Goal: Transaction & Acquisition: Register for event/course

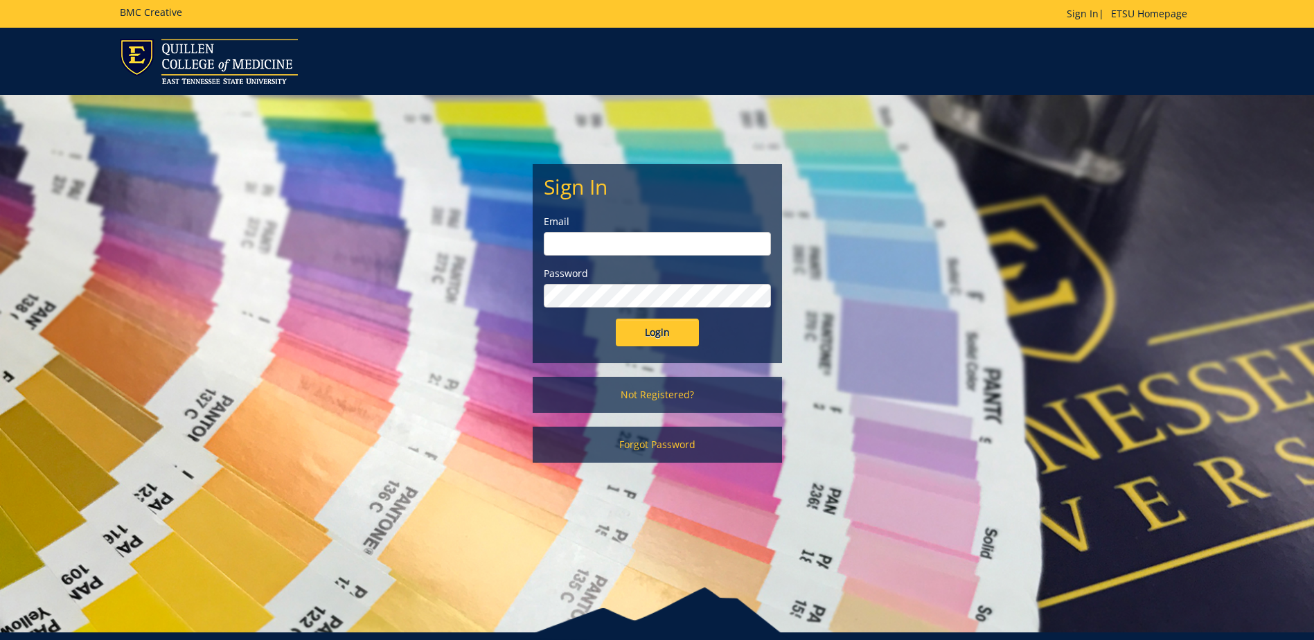
click at [649, 256] on form "Sign In Email Password Login" at bounding box center [657, 260] width 227 height 171
click at [644, 248] on input "email" at bounding box center [657, 244] width 227 height 24
type input "[EMAIL_ADDRESS][DOMAIN_NAME]"
click at [616, 319] on input "Login" at bounding box center [657, 333] width 83 height 28
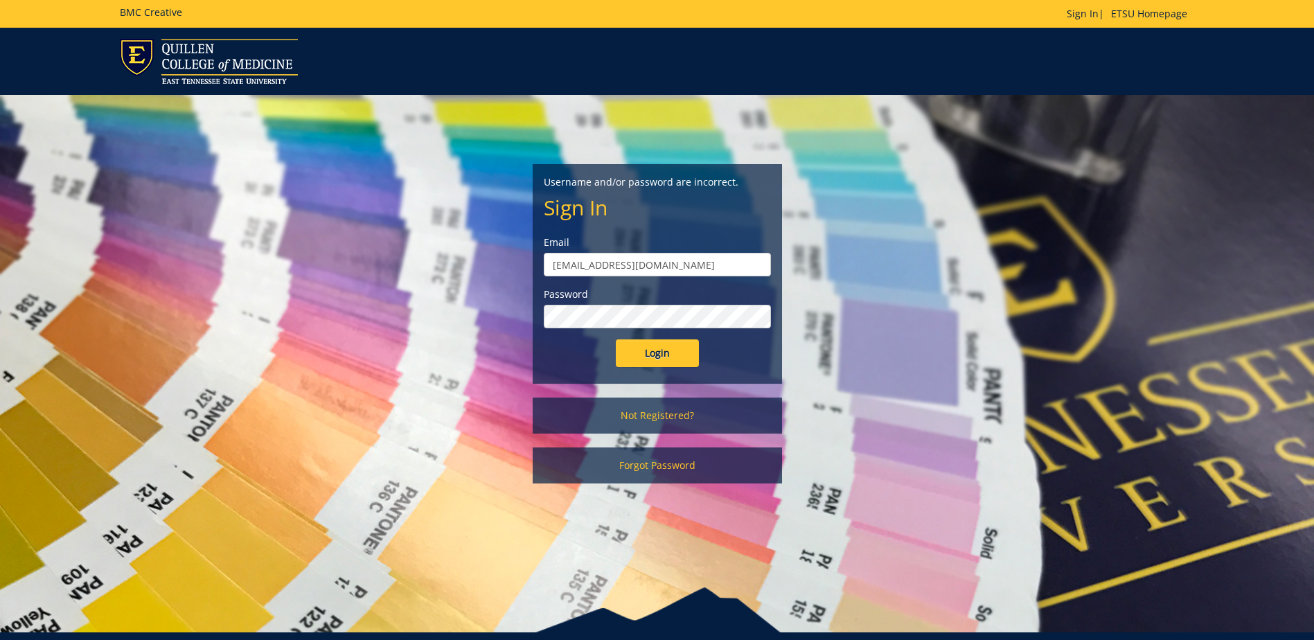
click at [616, 339] on input "Login" at bounding box center [657, 353] width 83 height 28
click at [647, 411] on link "Not Registered?" at bounding box center [657, 416] width 249 height 36
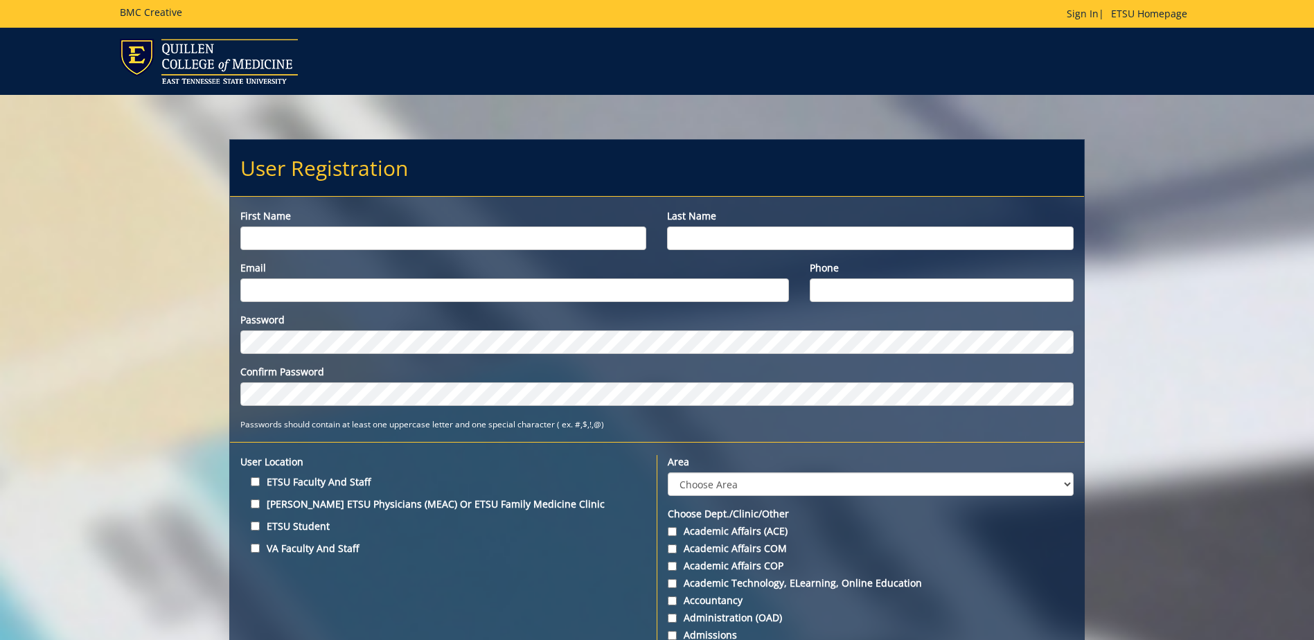
drag, startPoint x: 357, startPoint y: 217, endPoint x: 353, endPoint y: 229, distance: 12.7
click at [354, 226] on div "First name" at bounding box center [443, 229] width 427 height 41
click at [351, 233] on input "First name" at bounding box center [443, 238] width 406 height 24
type input "Mary"
click at [743, 226] on div "Last name" at bounding box center [870, 229] width 427 height 41
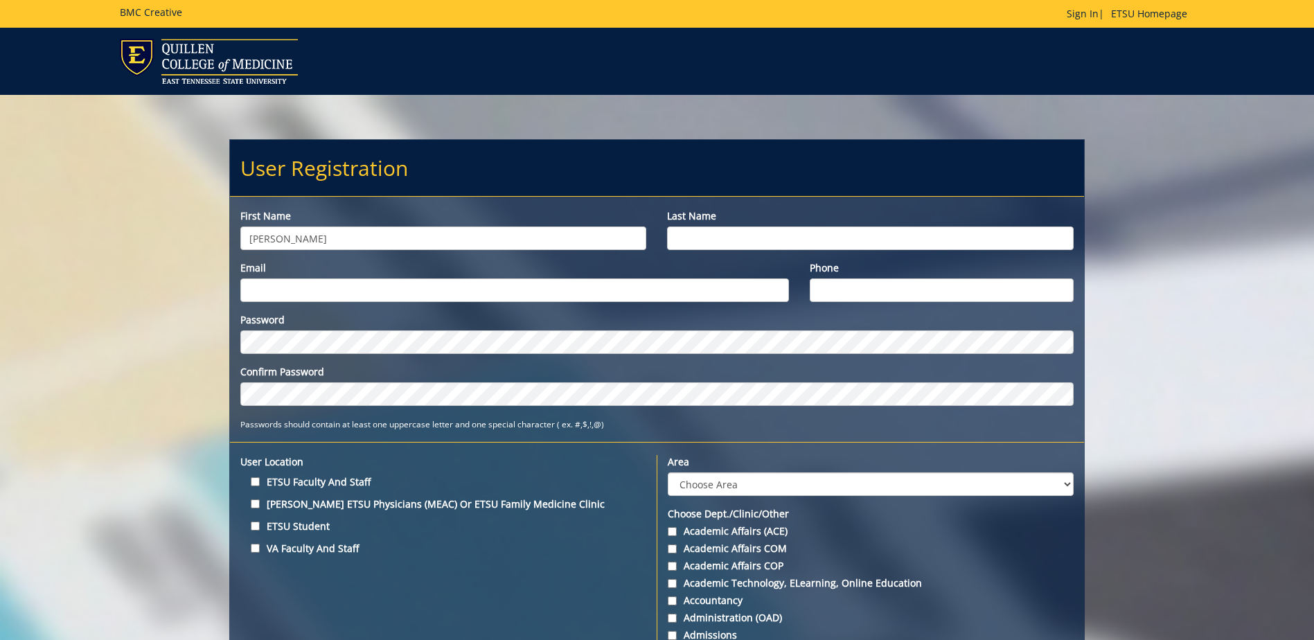
click at [742, 231] on input "Last name" at bounding box center [870, 238] width 406 height 24
type input "Krause"
click at [551, 297] on input "Email" at bounding box center [514, 290] width 549 height 24
type input "[EMAIL_ADDRESS][DOMAIN_NAME]"
click at [820, 290] on input "Phone" at bounding box center [942, 290] width 264 height 24
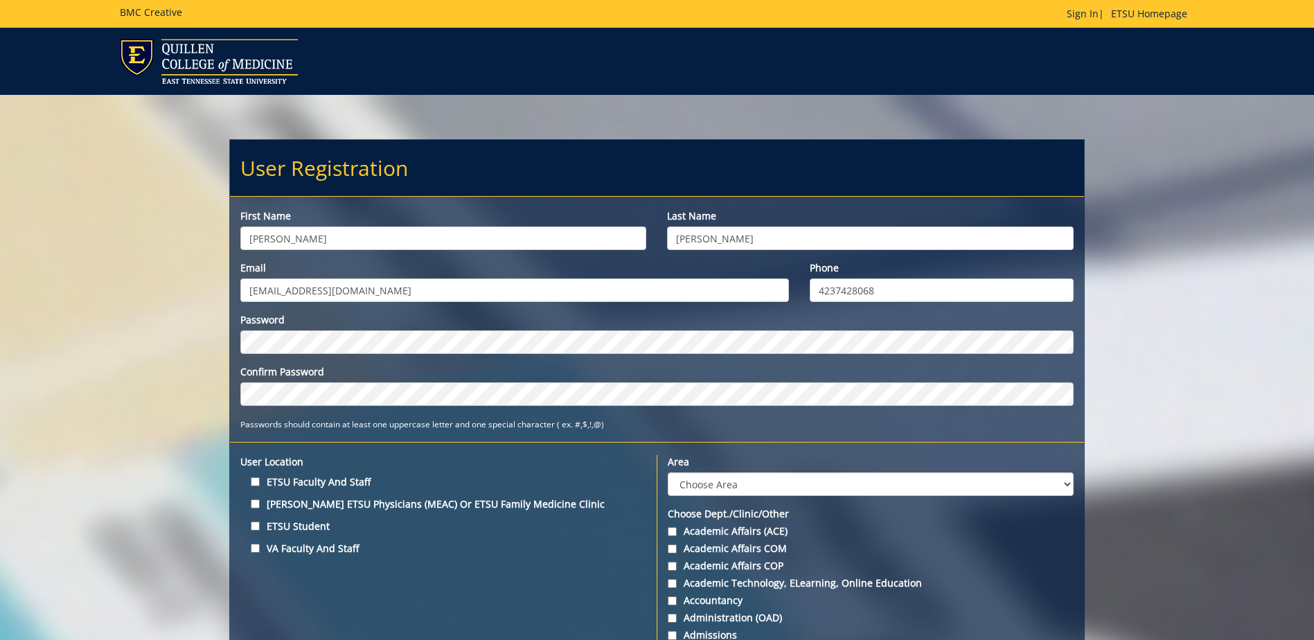
type input "4237428068"
click at [253, 481] on input "ETSU Faculty and Staff" at bounding box center [255, 481] width 9 height 9
checkbox input "true"
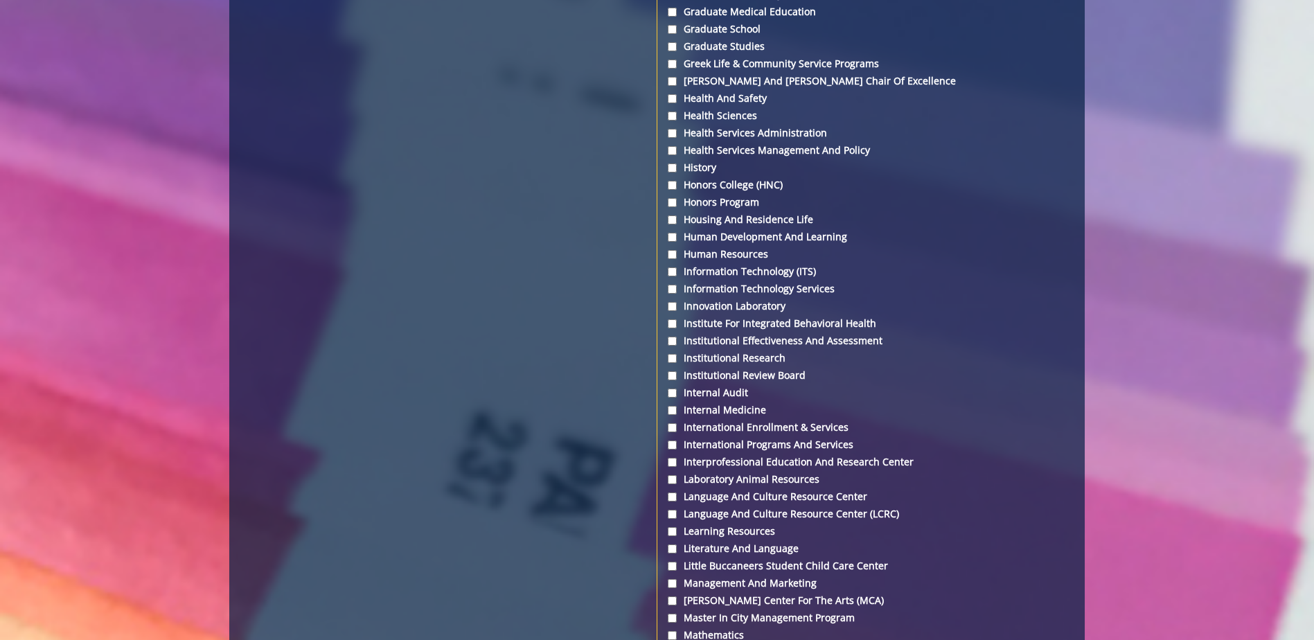
scroll to position [3117, 0]
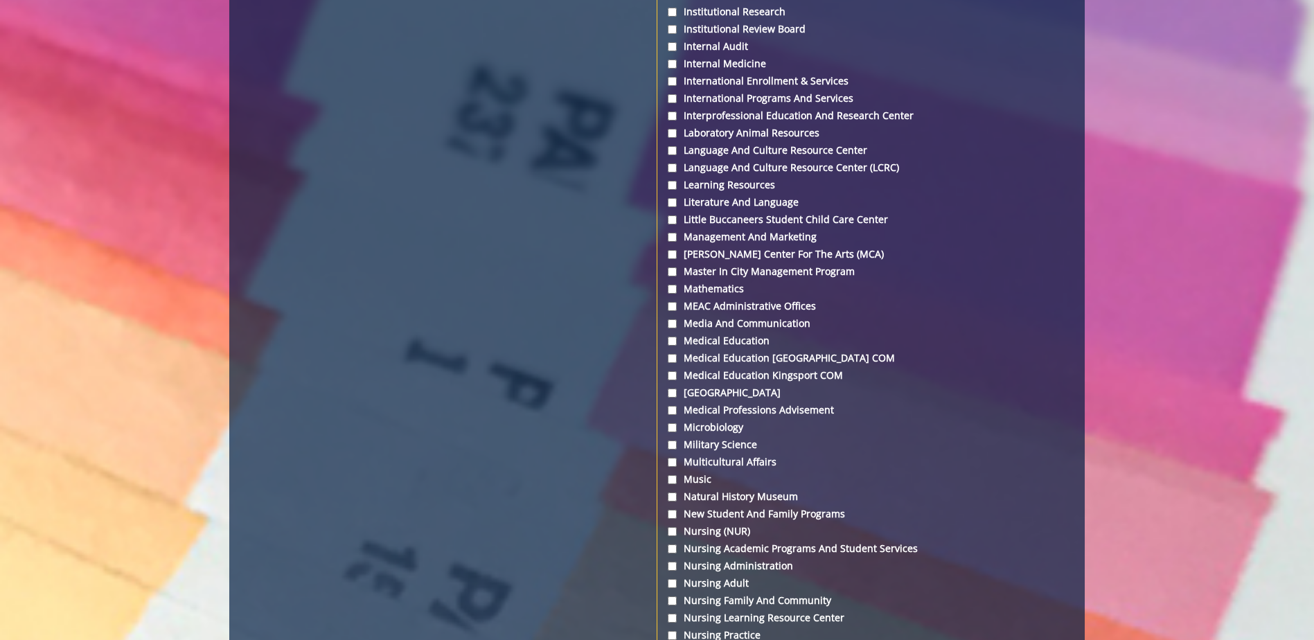
click at [718, 393] on label "Medical Library" at bounding box center [870, 393] width 405 height 14
click at [677, 393] on input "Medical Library" at bounding box center [672, 393] width 9 height 9
checkbox input "true"
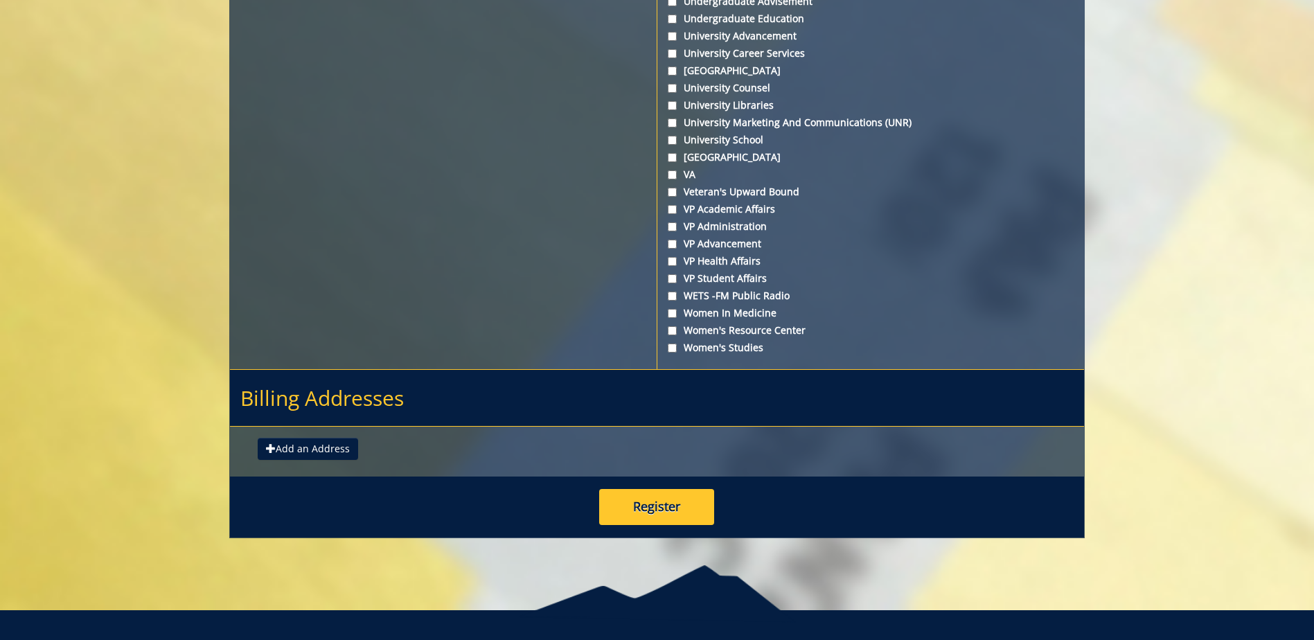
scroll to position [5014, 0]
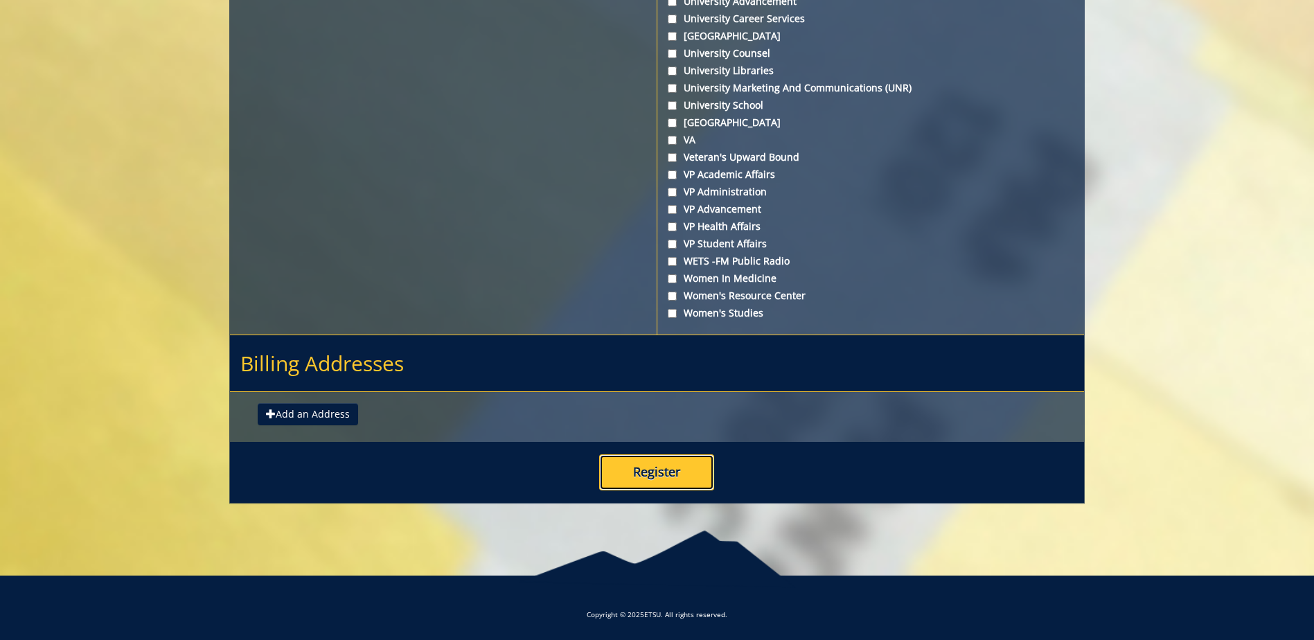
click at [654, 460] on button "Register" at bounding box center [656, 472] width 115 height 36
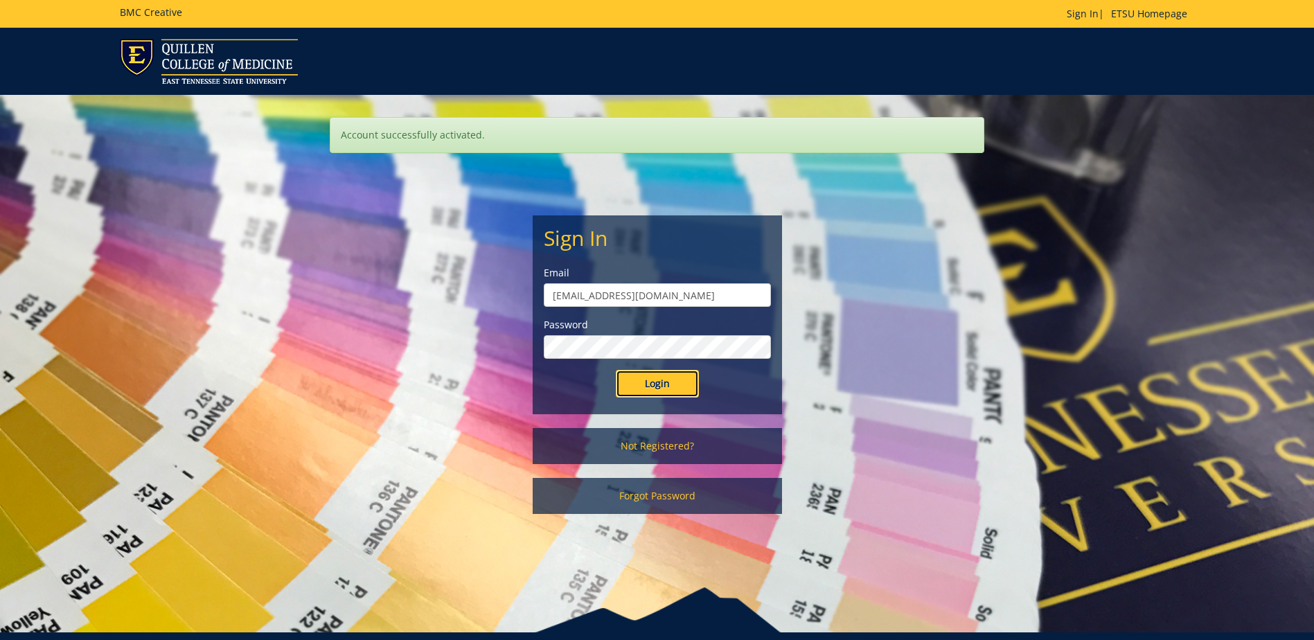
click at [627, 379] on input "Login" at bounding box center [657, 384] width 83 height 28
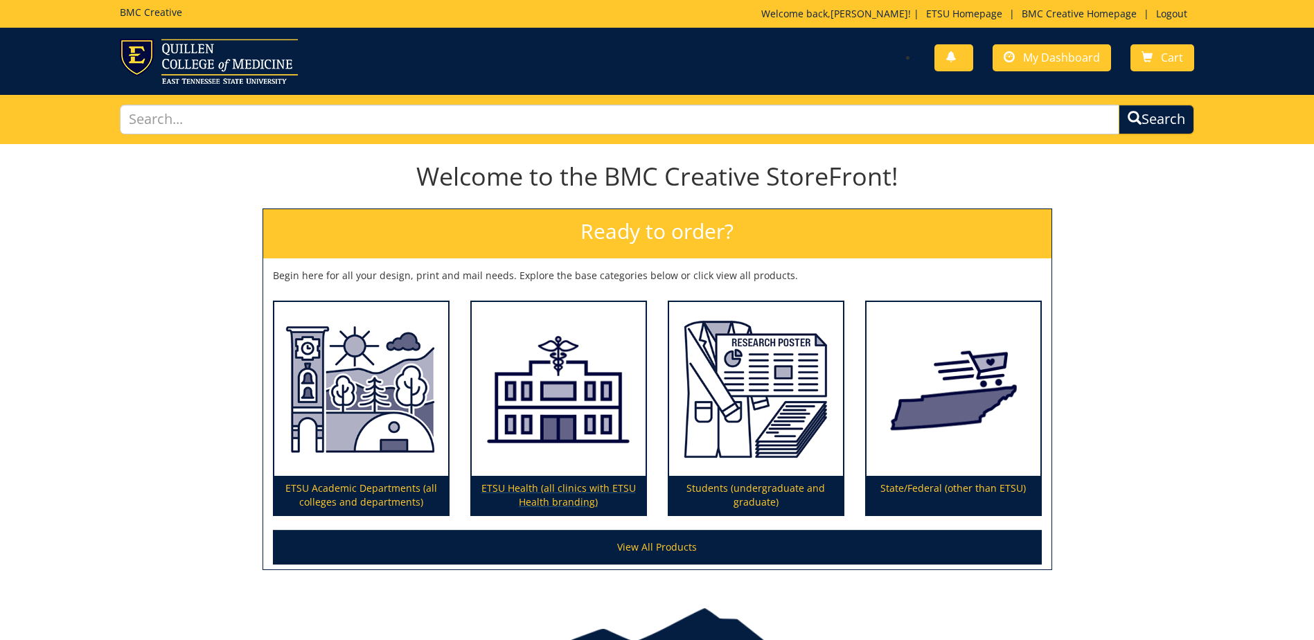
scroll to position [69, 0]
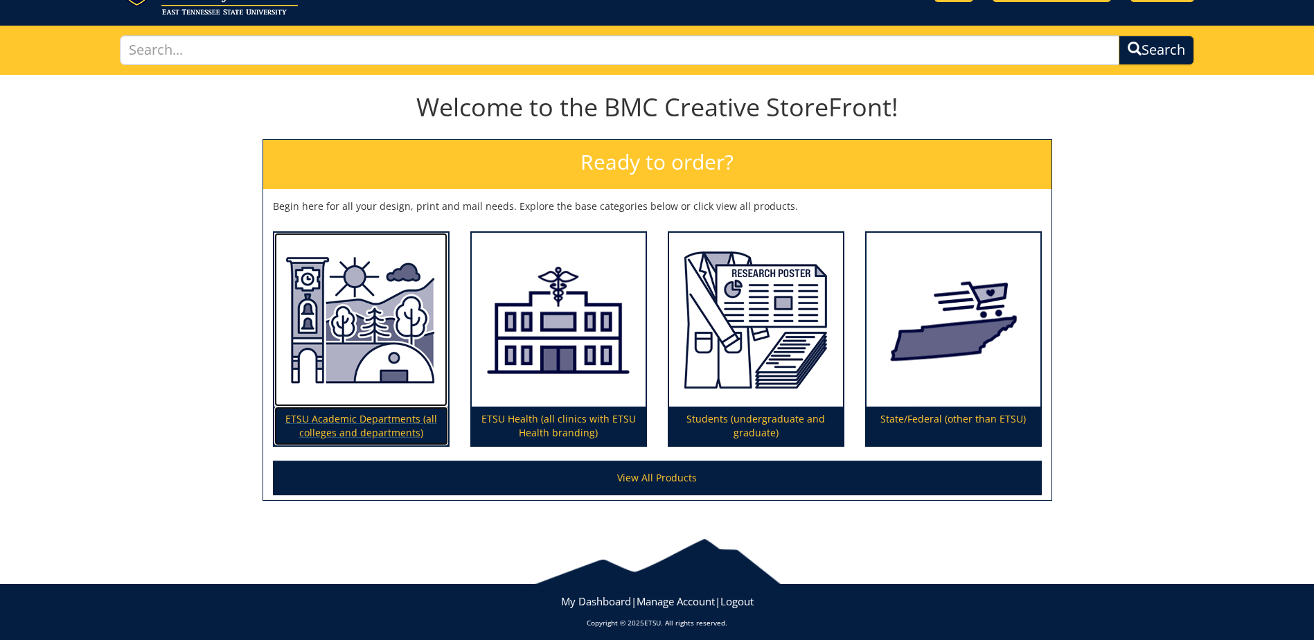
click at [418, 424] on p "ETSU Academic Departments (all colleges and departments)" at bounding box center [361, 426] width 174 height 39
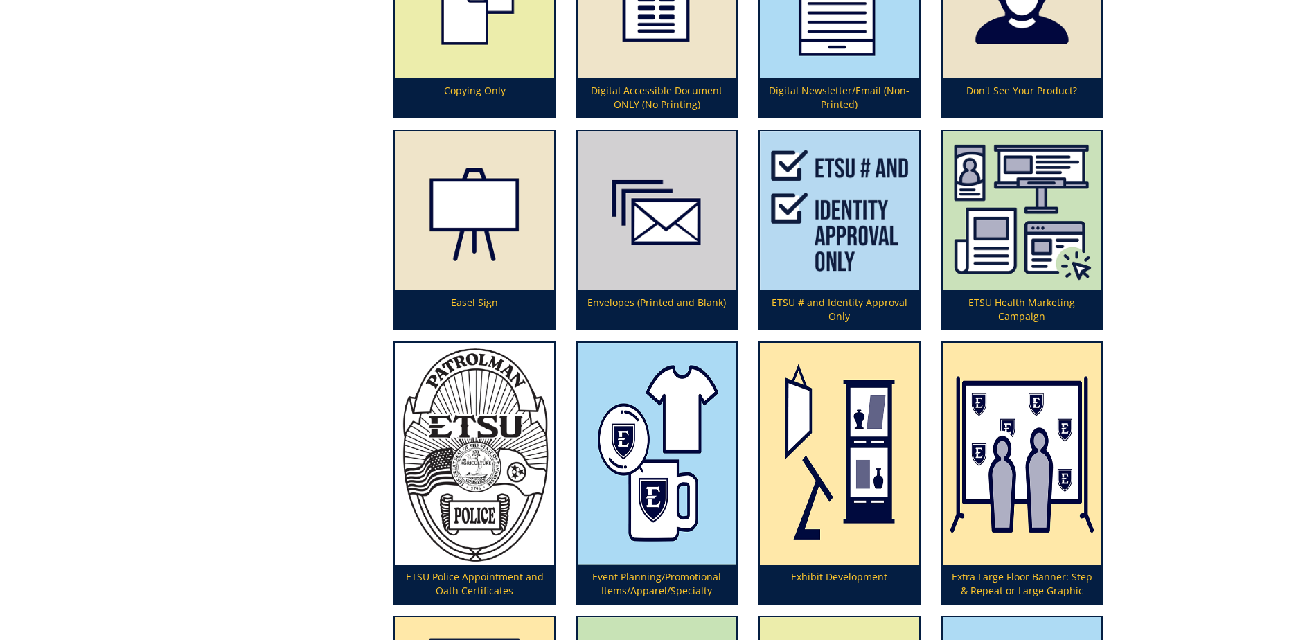
scroll to position [1149, 0]
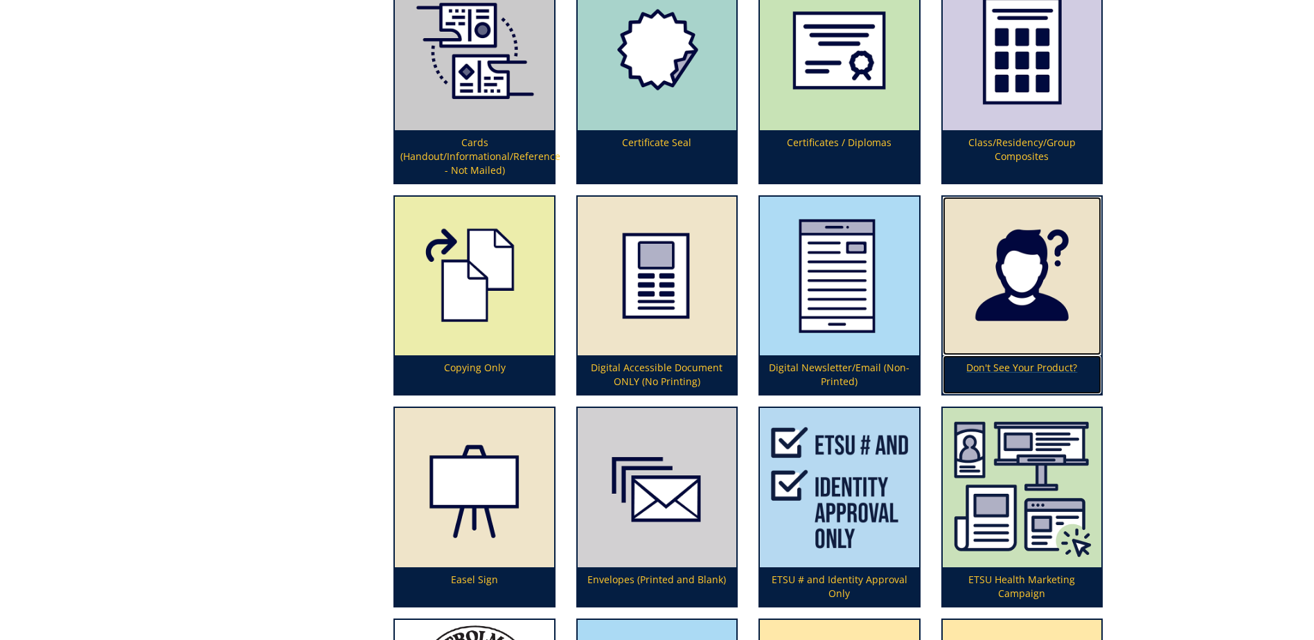
click at [1015, 241] on img at bounding box center [1022, 276] width 159 height 159
